Goal: Task Accomplishment & Management: Use online tool/utility

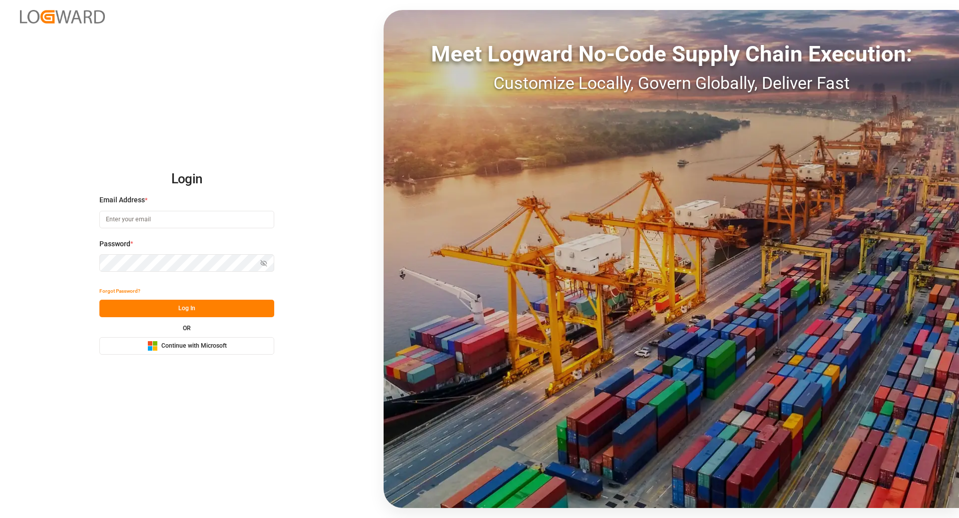
click at [216, 343] on span "Continue with Microsoft" at bounding box center [193, 346] width 65 height 9
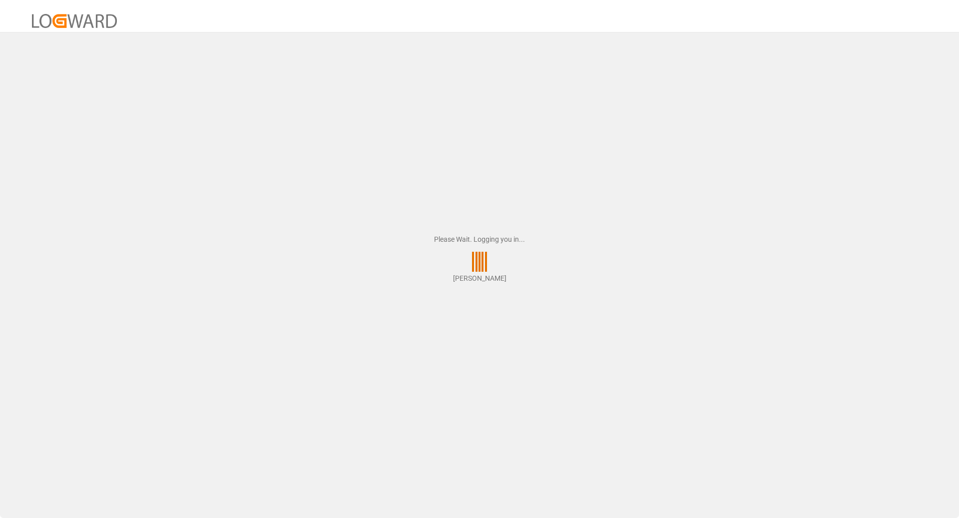
click at [879, 69] on div "Please Wait. Logging you in... [PERSON_NAME]" at bounding box center [479, 259] width 959 height 518
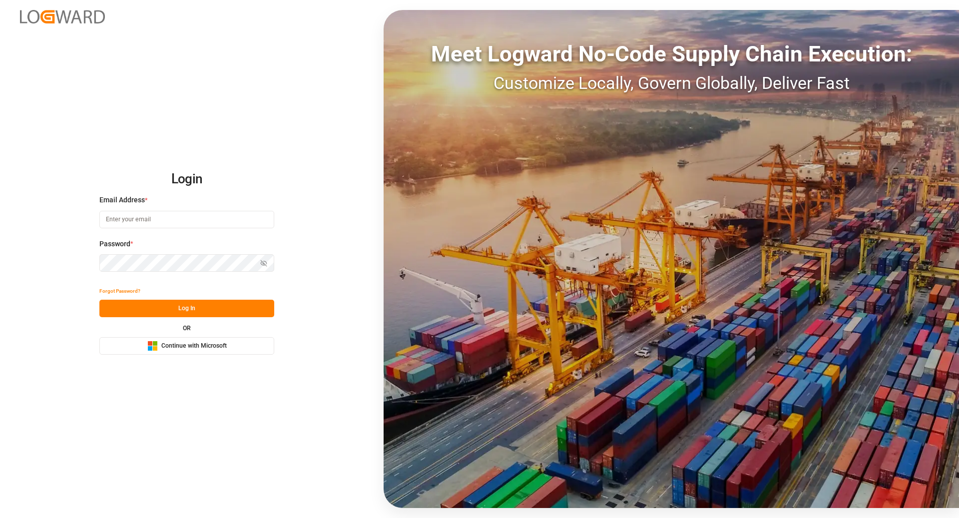
click at [208, 347] on span "Continue with Microsoft" at bounding box center [193, 346] width 65 height 9
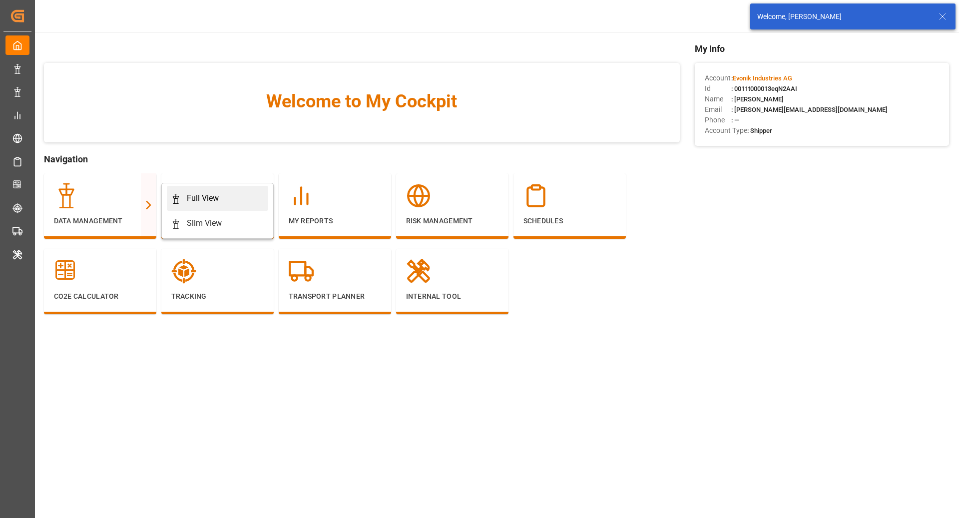
click at [195, 199] on div "Full View" at bounding box center [203, 198] width 32 height 12
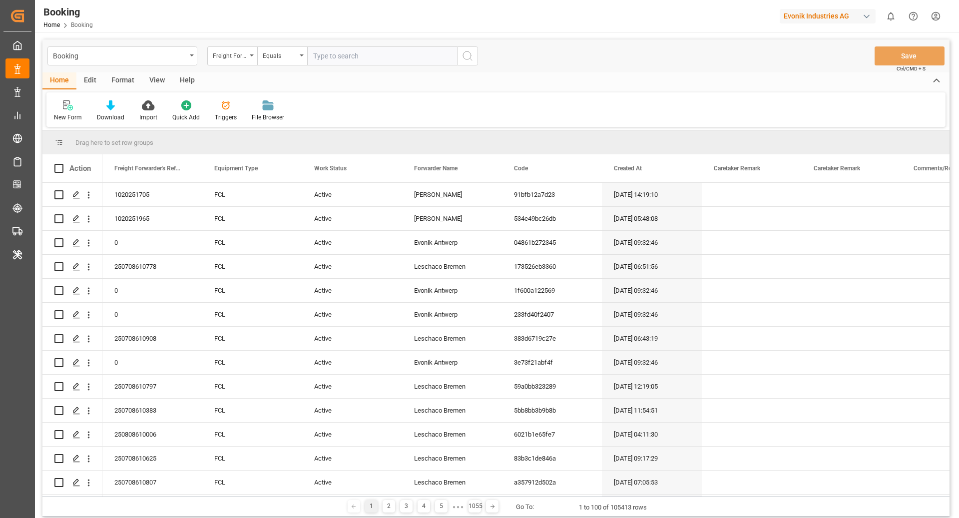
click at [790, 12] on div "Evonik Industries AG" at bounding box center [828, 16] width 96 height 14
type input "pochteca"
click at [849, 63] on div "PO Pochteca Pochteca-RJ8V" at bounding box center [830, 67] width 170 height 22
